Goal: Task Accomplishment & Management: Manage account settings

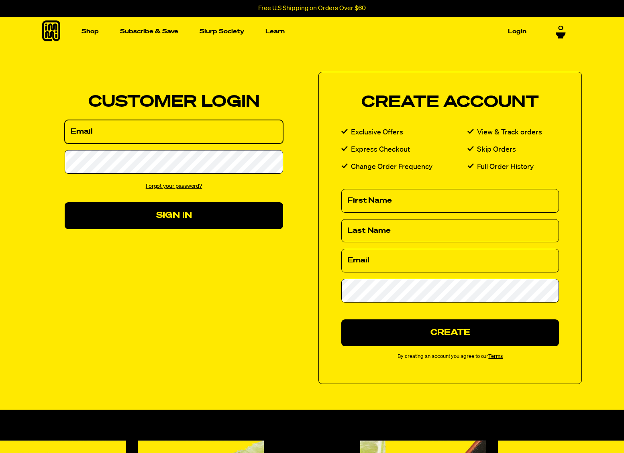
click at [136, 134] on input "Email" at bounding box center [174, 132] width 218 height 24
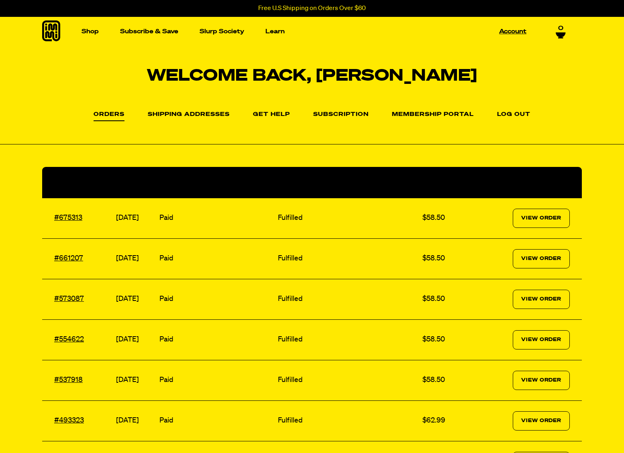
click at [511, 33] on link "Account" at bounding box center [513, 31] width 34 height 12
click at [507, 33] on link "Account" at bounding box center [513, 31] width 34 height 12
click at [331, 114] on link "Subscription" at bounding box center [340, 117] width 55 height 10
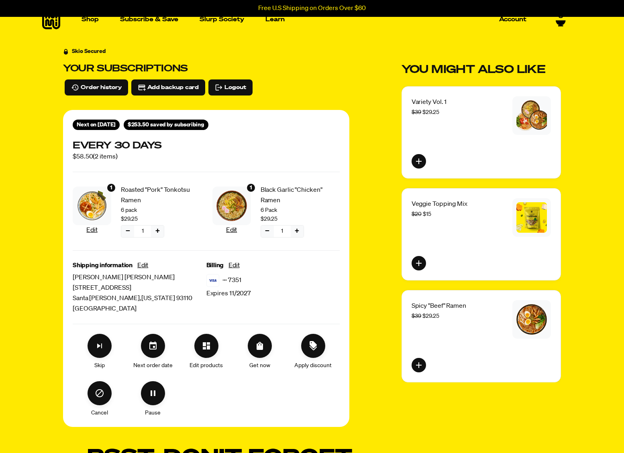
scroll to position [14, 0]
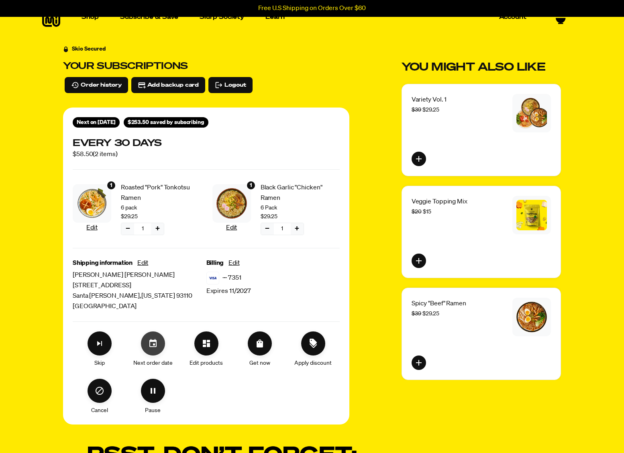
click at [156, 339] on icon "Set your next order date" at bounding box center [153, 344] width 10 height 10
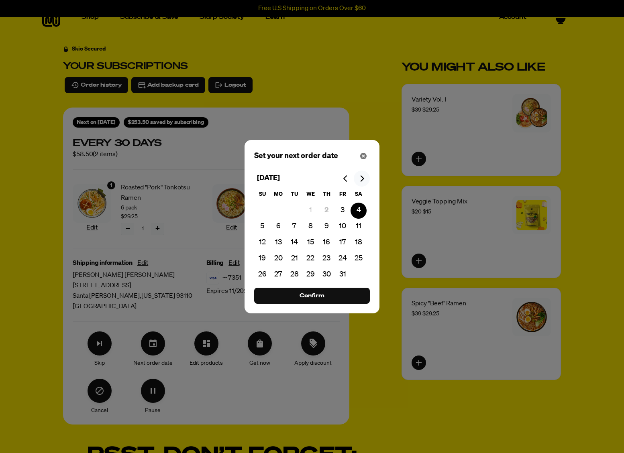
click at [362, 178] on icon "Go to next month" at bounding box center [361, 178] width 6 height 6
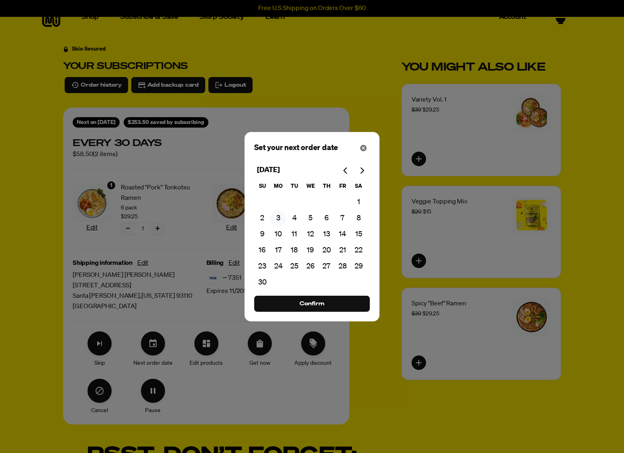
click at [279, 218] on button "3" at bounding box center [278, 219] width 16 height 16
click at [310, 300] on span "Confirm" at bounding box center [311, 303] width 25 height 9
